Goal: Task Accomplishment & Management: Use online tool/utility

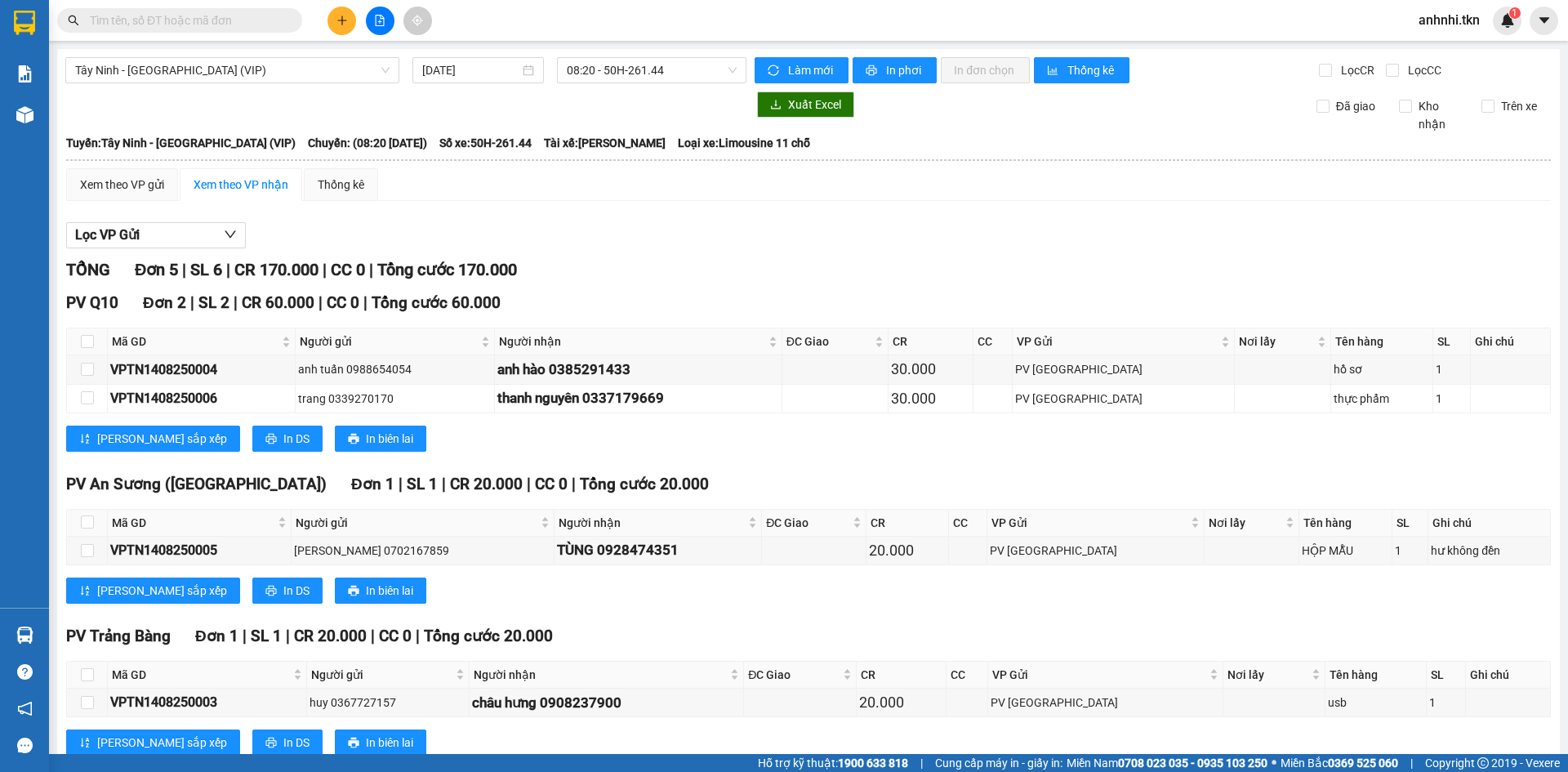
scroll to position [199, 0]
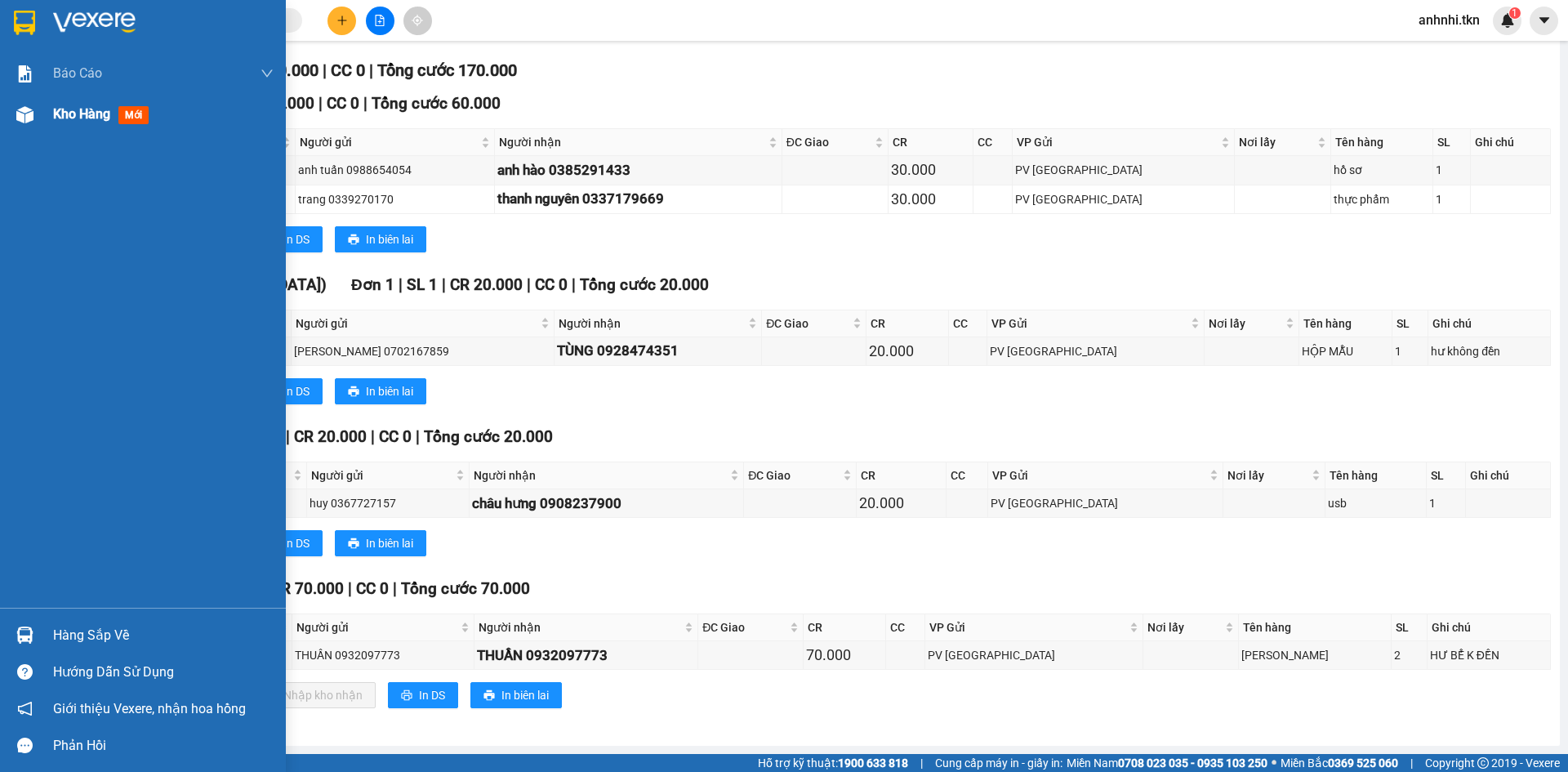
click at [93, 118] on span "Kho hàng" at bounding box center [81, 113] width 57 height 16
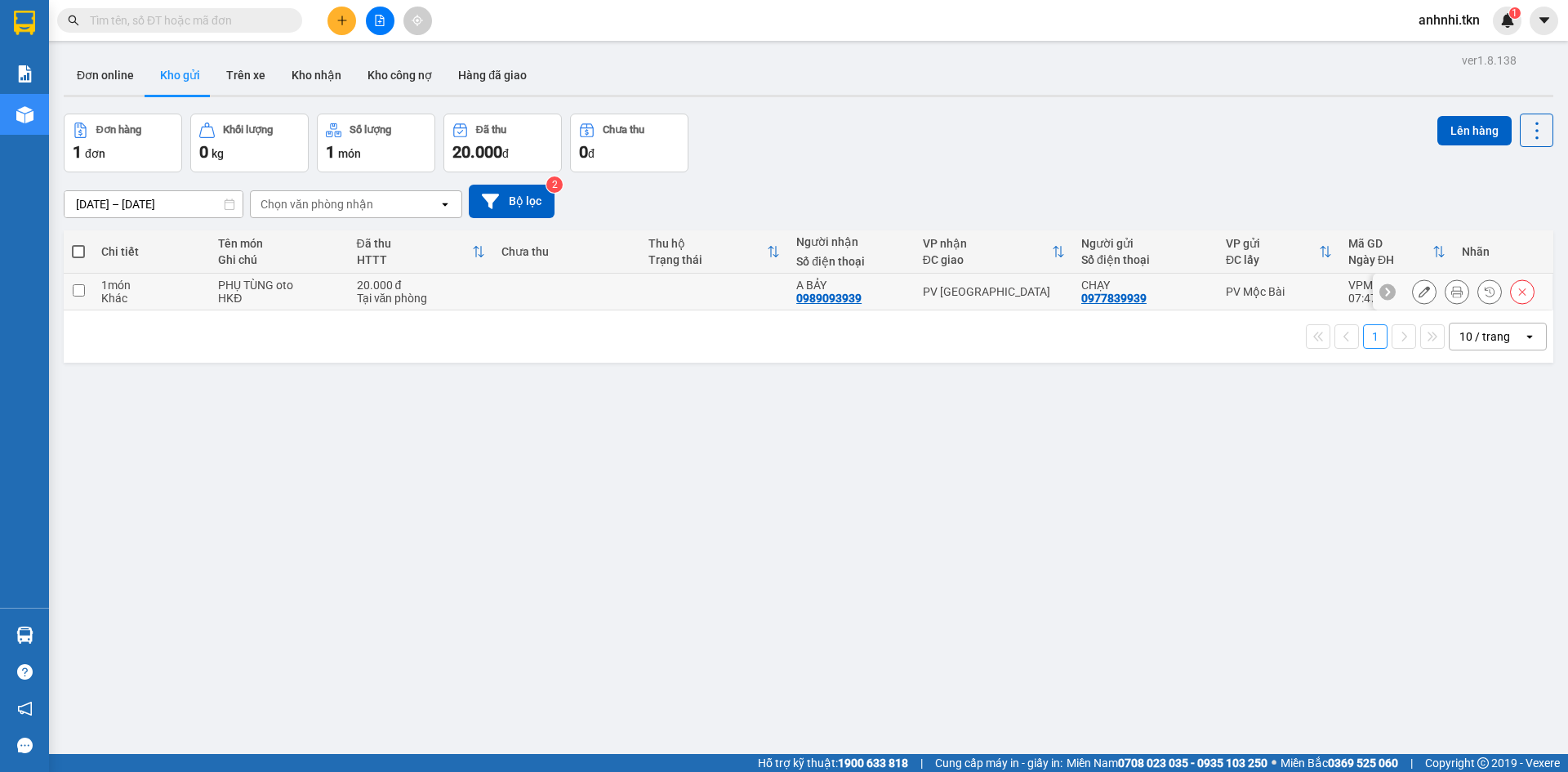
drag, startPoint x: 83, startPoint y: 293, endPoint x: 164, endPoint y: 264, distance: 86.0
click at [83, 292] on input "checkbox" at bounding box center [79, 290] width 12 height 12
checkbox input "true"
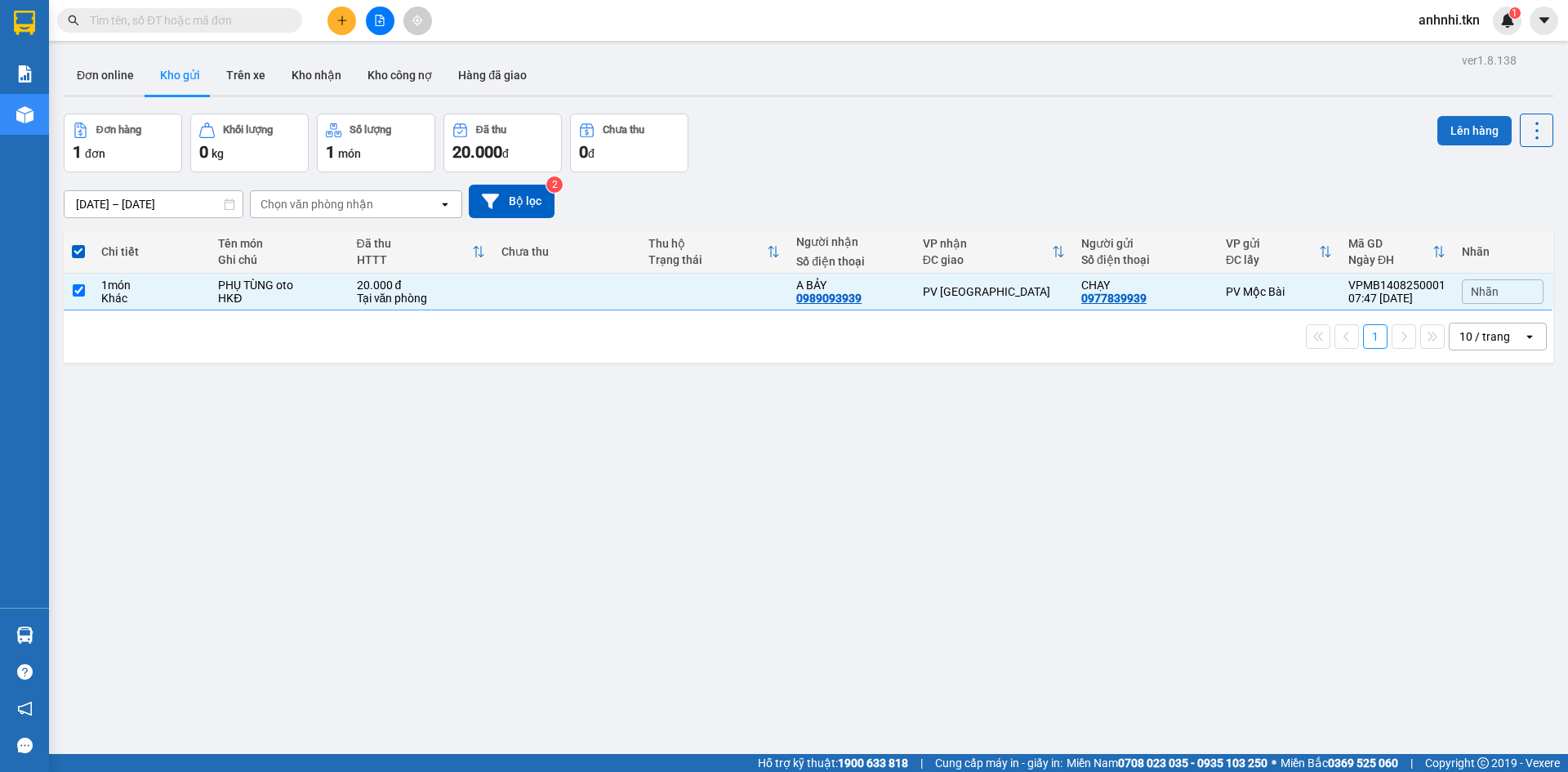
click at [1467, 130] on button "Lên hàng" at bounding box center [1475, 131] width 74 height 30
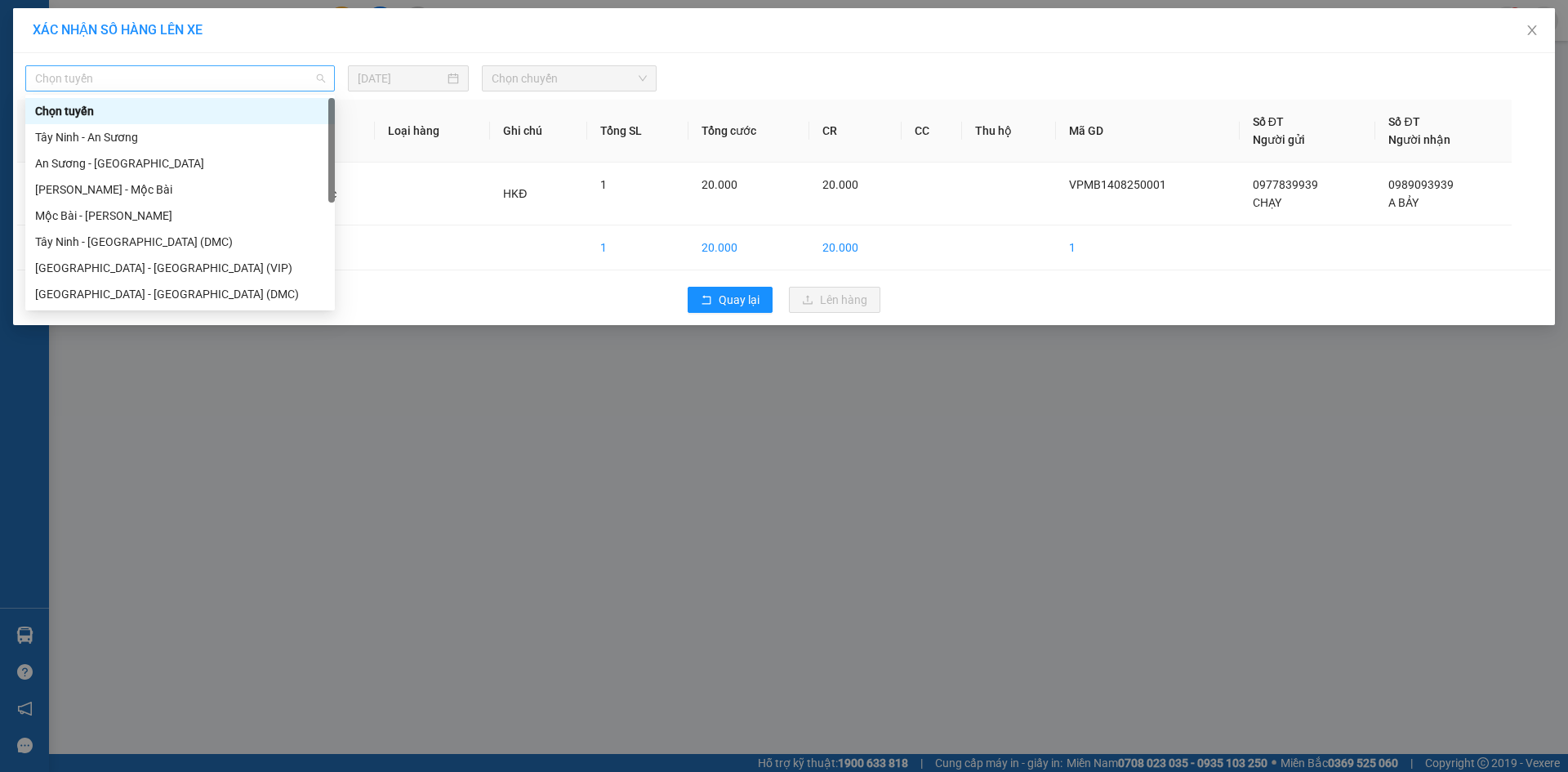
click at [164, 70] on span "Chọn tuyến" at bounding box center [179, 79] width 290 height 25
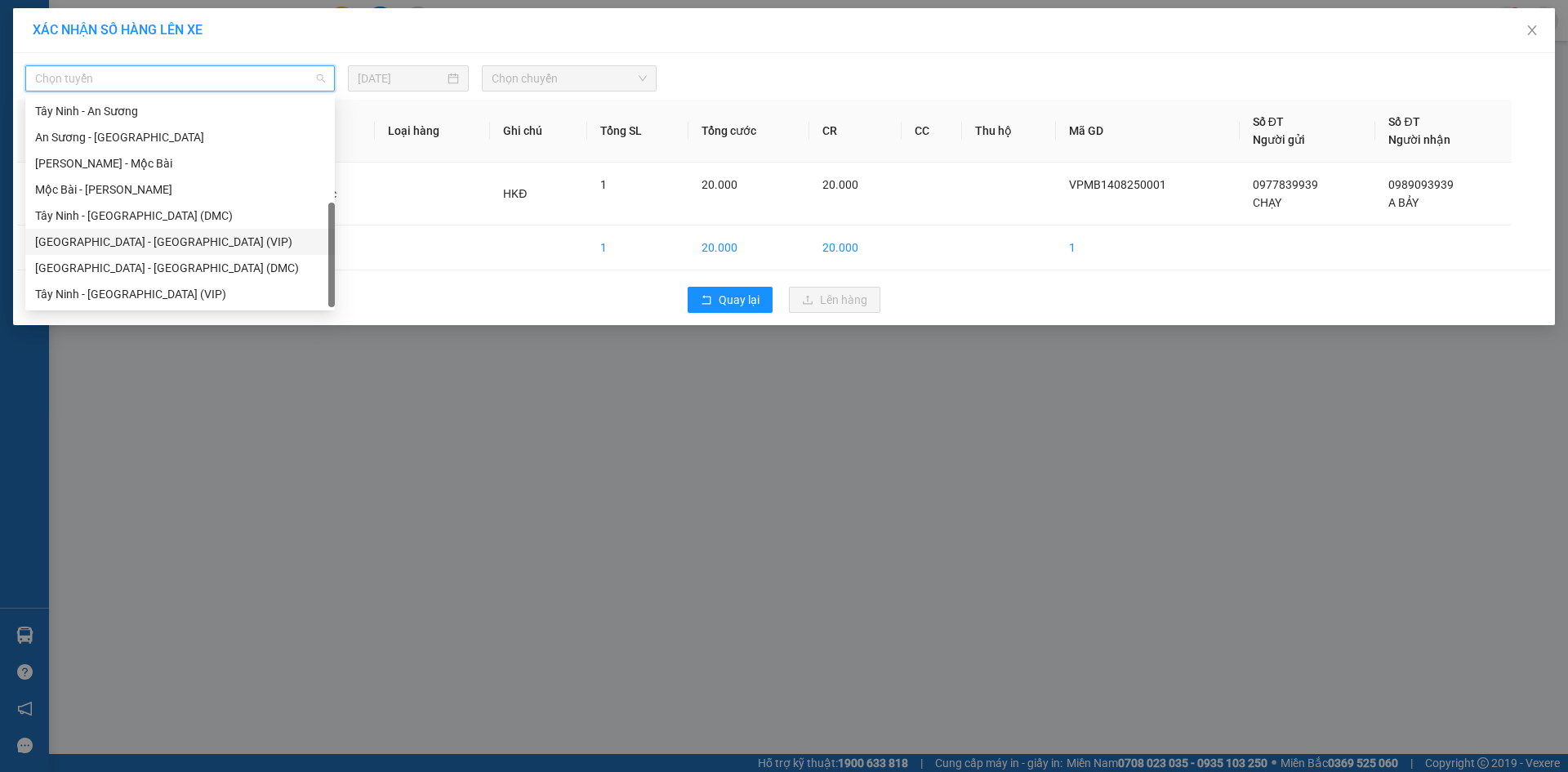
click at [103, 242] on div "[GEOGRAPHIC_DATA] - [GEOGRAPHIC_DATA] (VIP)" at bounding box center [179, 242] width 290 height 18
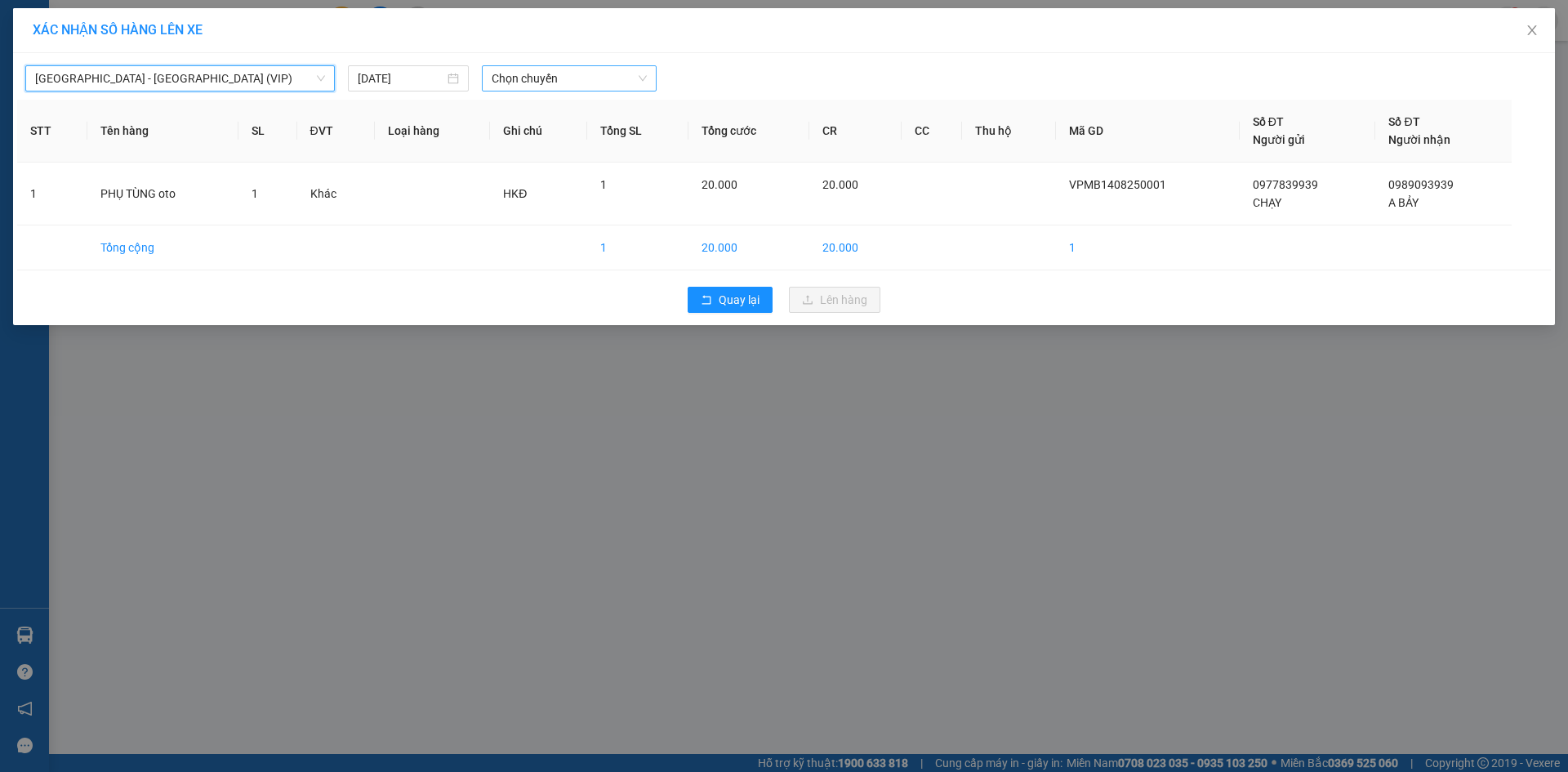
click at [539, 79] on span "Chọn chuyến" at bounding box center [569, 79] width 155 height 25
type input "4709"
click at [581, 102] on div "07:30 (TC) - 70H-047.09" at bounding box center [555, 111] width 127 height 18
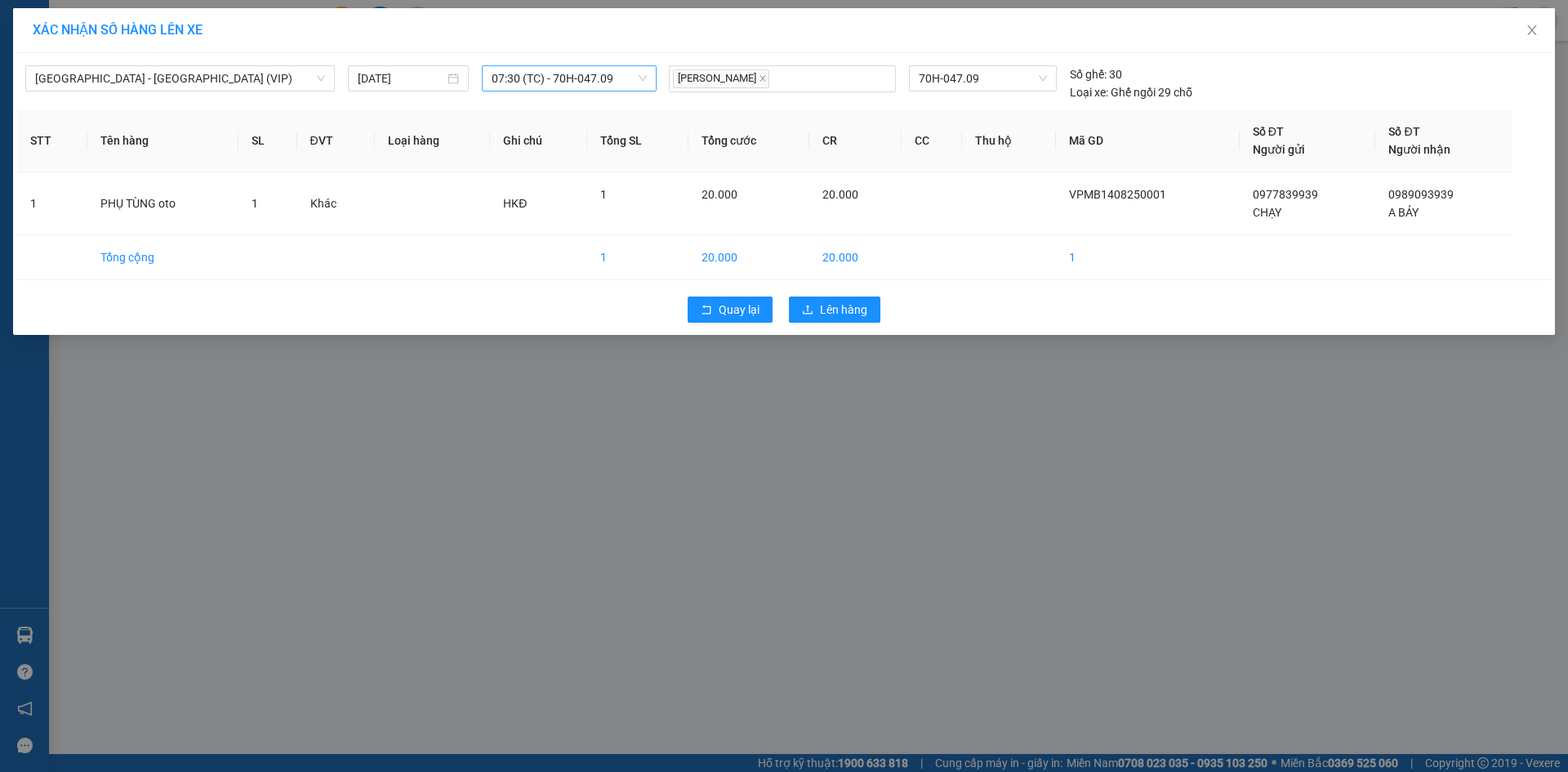
click at [457, 468] on div "XÁC NHẬN SỐ HÀNG LÊN XE [GEOGRAPHIC_DATA] - [GEOGRAPHIC_DATA] (VIP) [DATE] 07:3…" at bounding box center [784, 386] width 1568 height 772
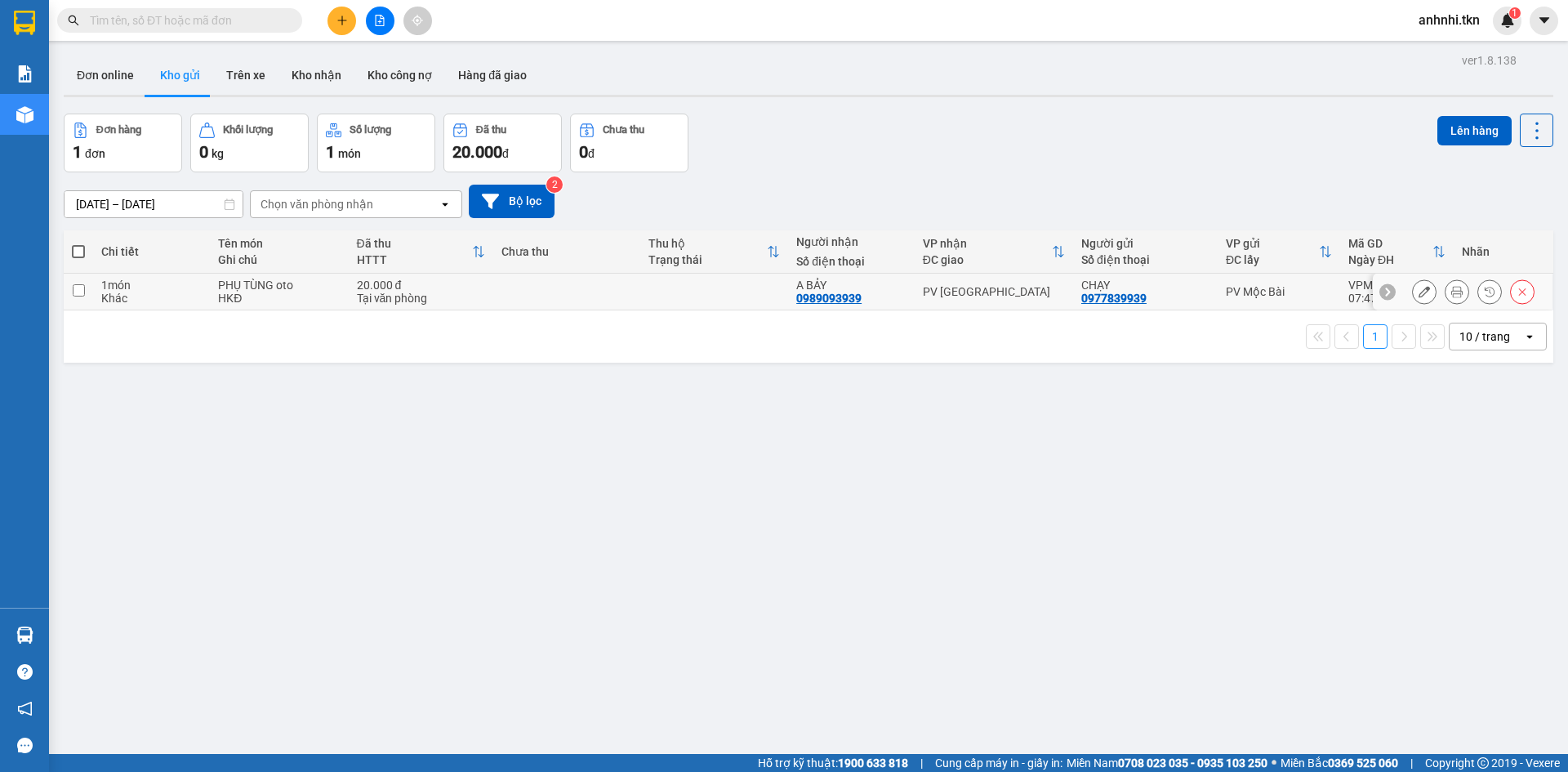
click at [76, 289] on input "checkbox" at bounding box center [79, 290] width 12 height 12
checkbox input "true"
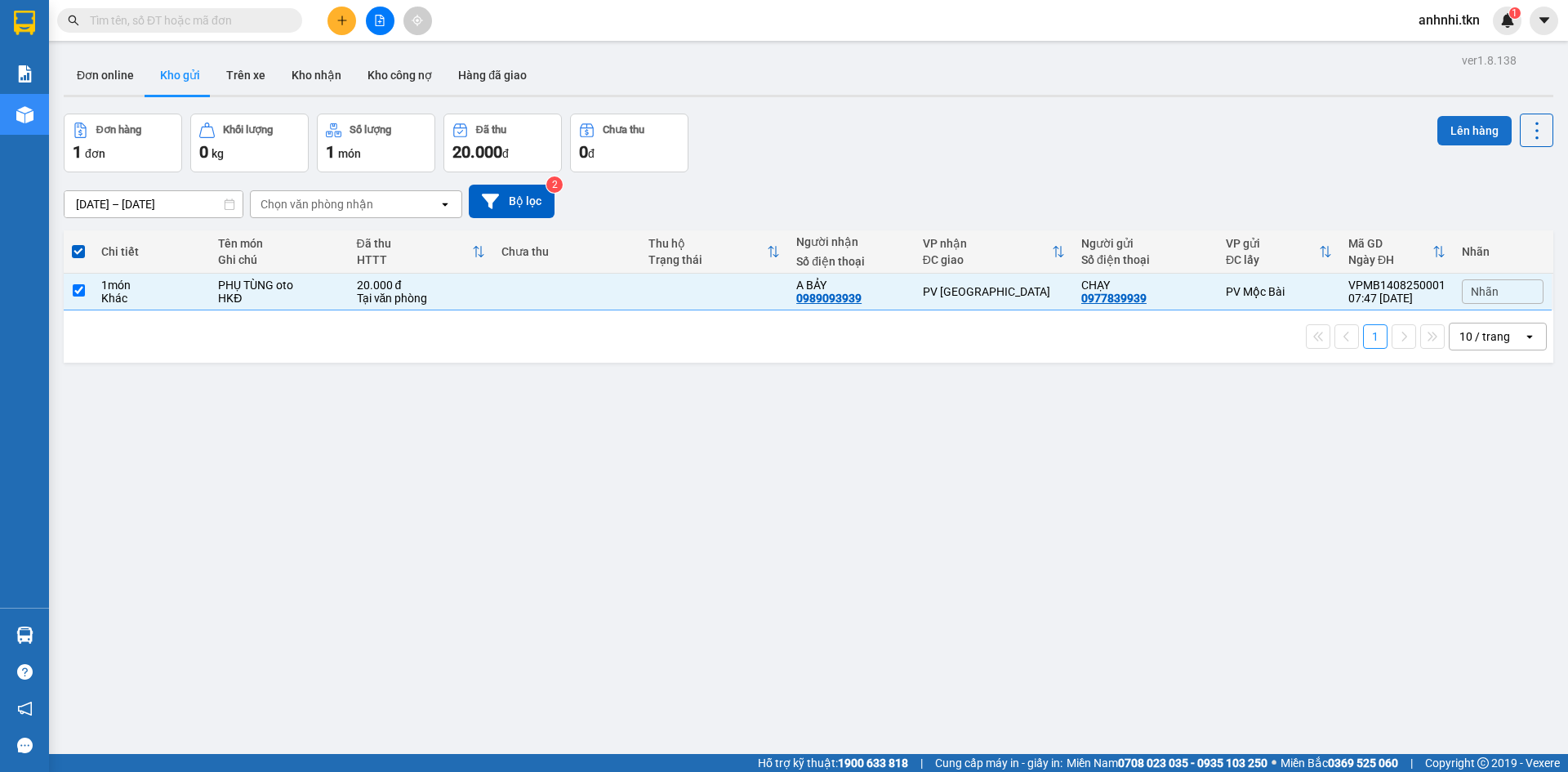
click at [1447, 125] on button "Lên hàng" at bounding box center [1475, 131] width 74 height 30
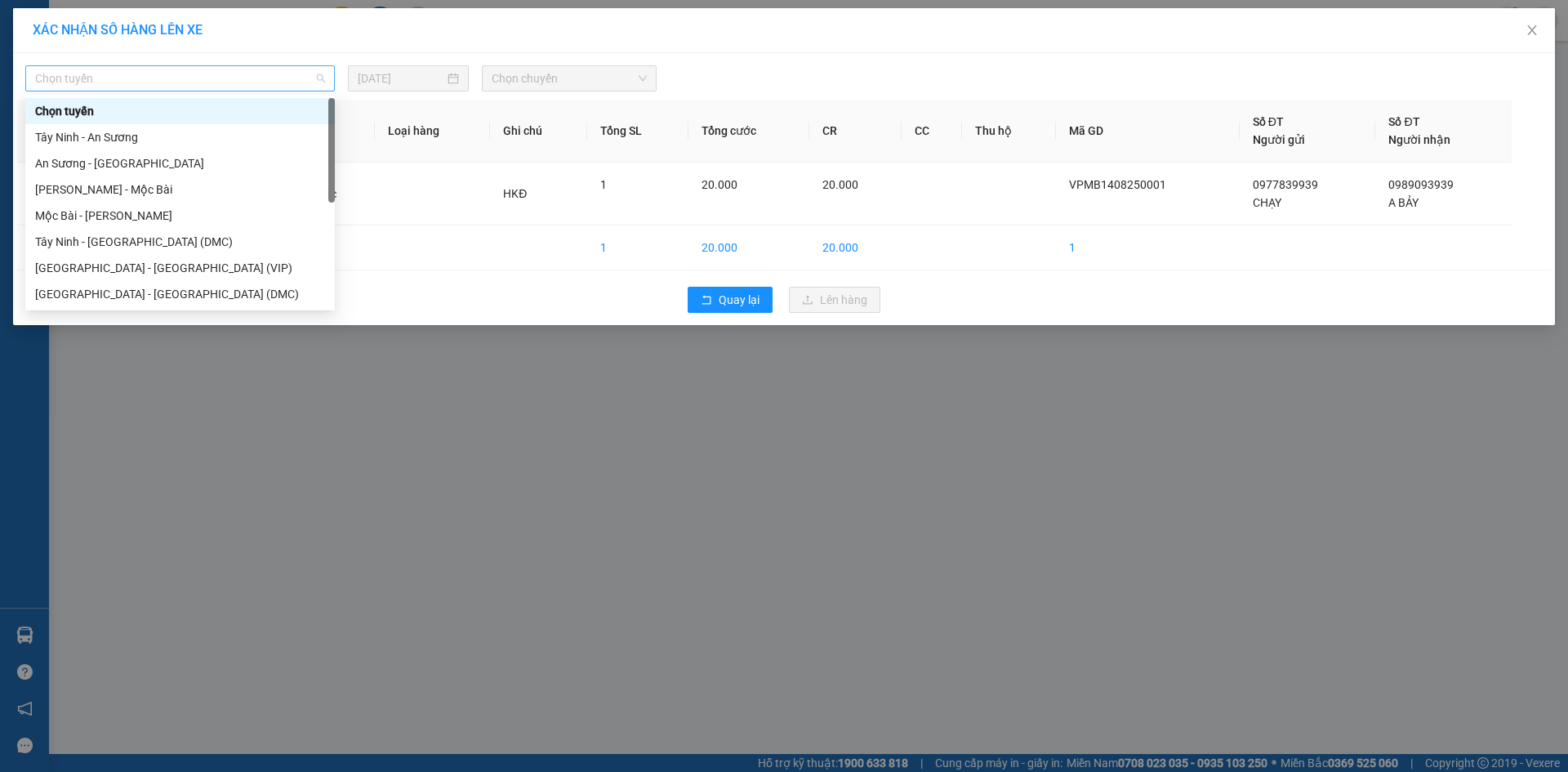
click at [144, 83] on span "Chọn tuyến" at bounding box center [179, 79] width 290 height 25
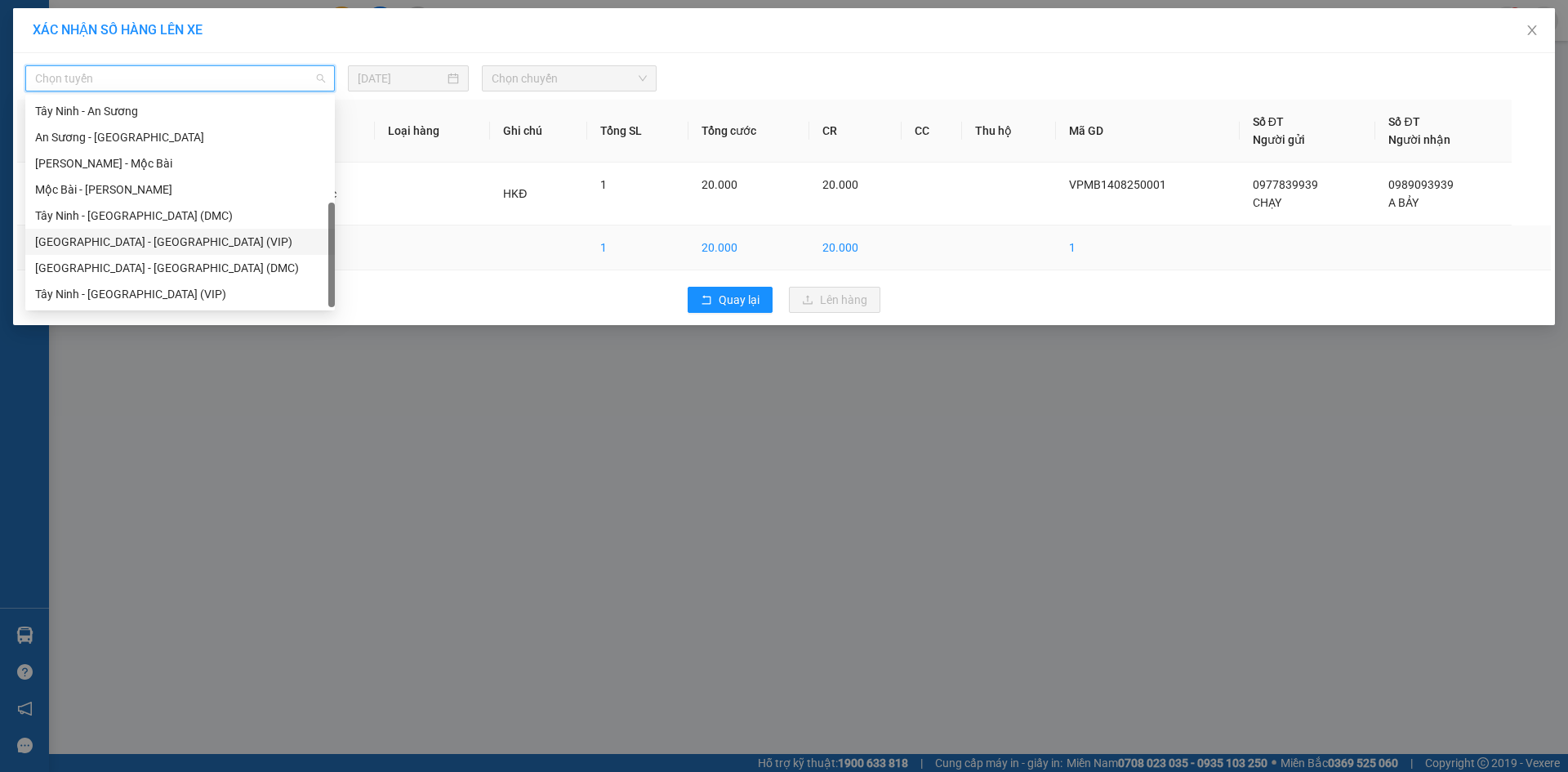
click at [124, 240] on div "[GEOGRAPHIC_DATA] - [GEOGRAPHIC_DATA] (VIP)" at bounding box center [179, 242] width 290 height 18
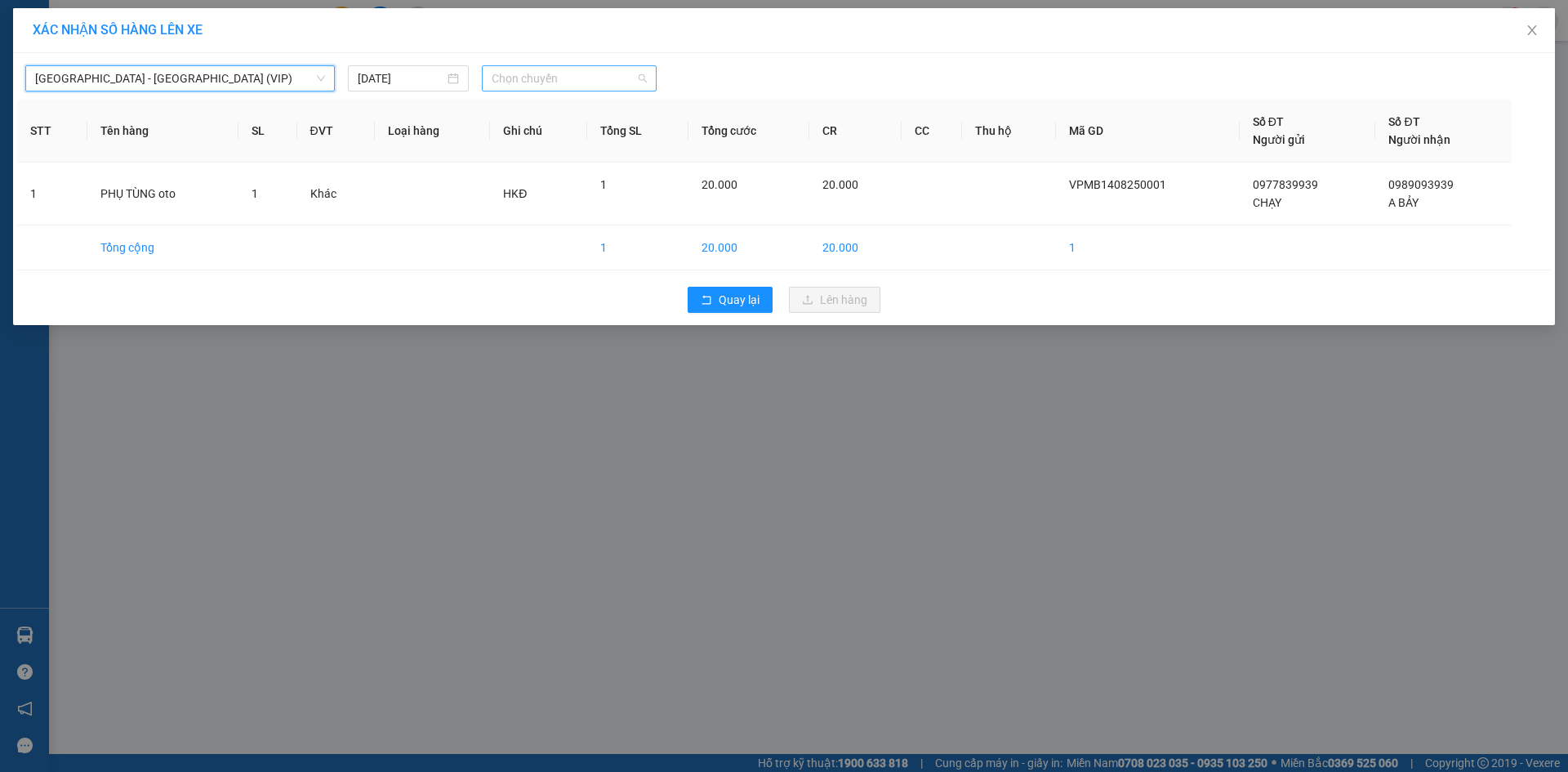
click at [508, 73] on span "Chọn chuyến" at bounding box center [569, 79] width 155 height 25
type input "4709"
click at [507, 112] on div "07:30 (TC) - 70H-047.09" at bounding box center [555, 111] width 127 height 18
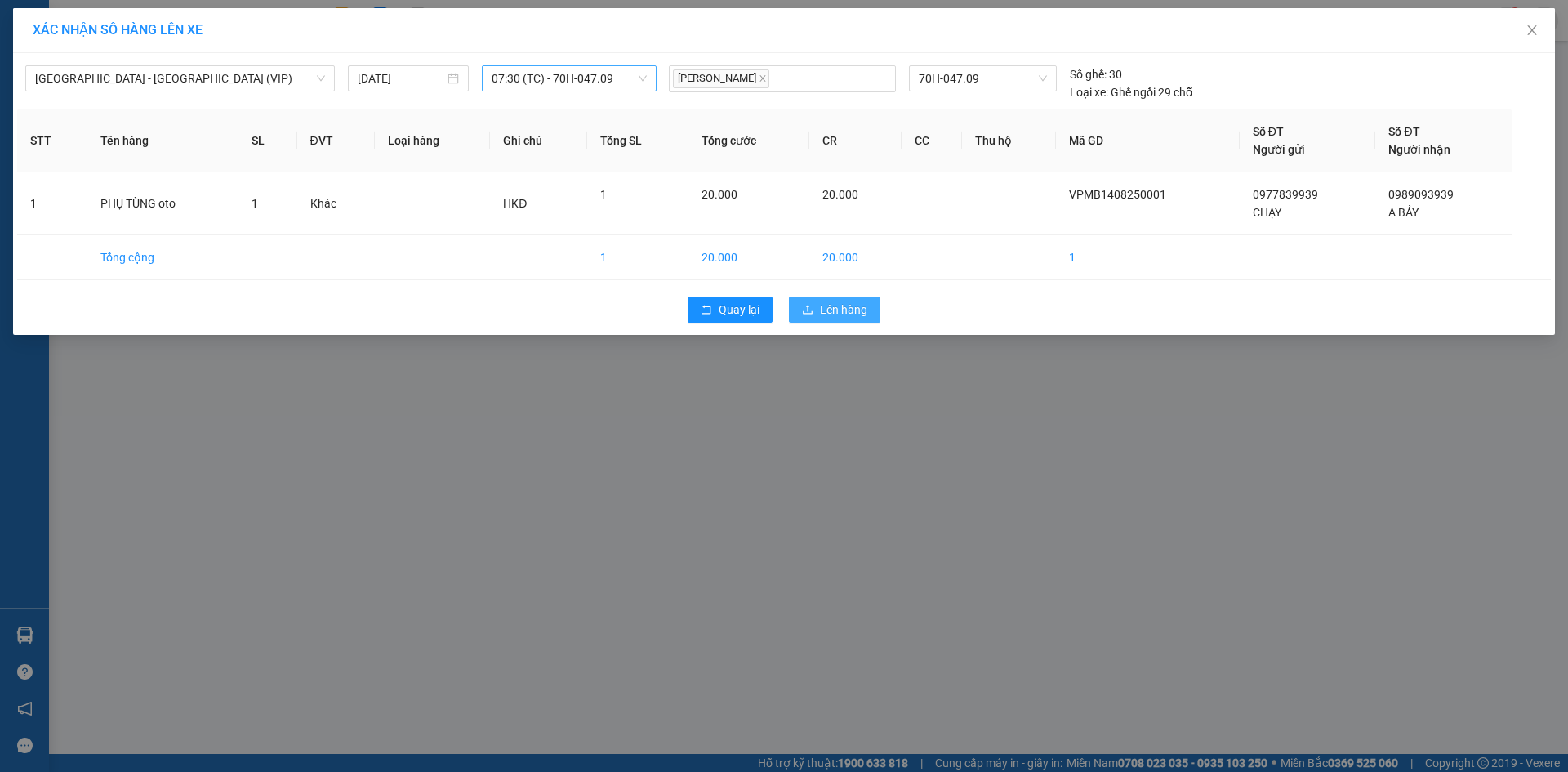
click at [843, 303] on span "Lên hàng" at bounding box center [843, 309] width 47 height 18
